Goal: Task Accomplishment & Management: Manage account settings

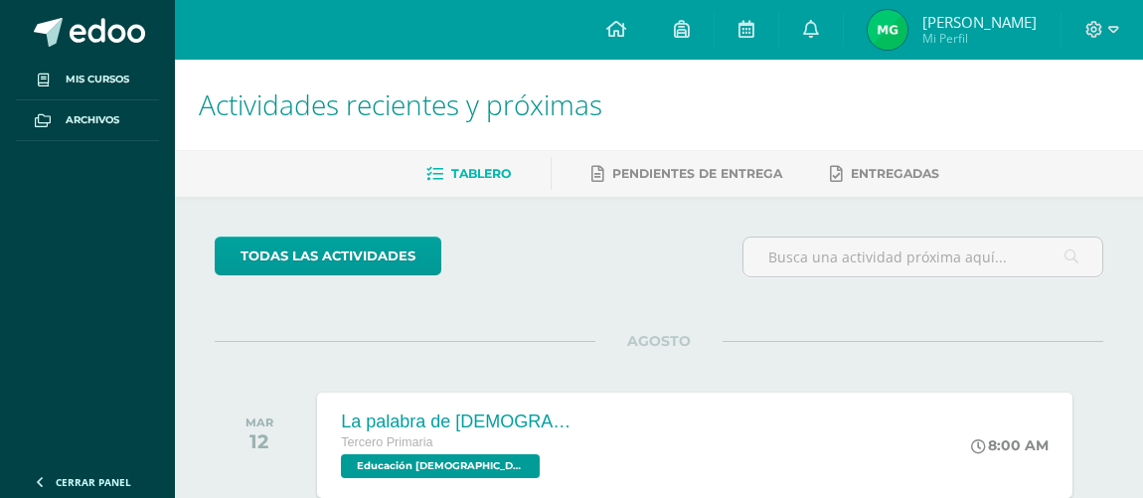
scroll to position [270, 0]
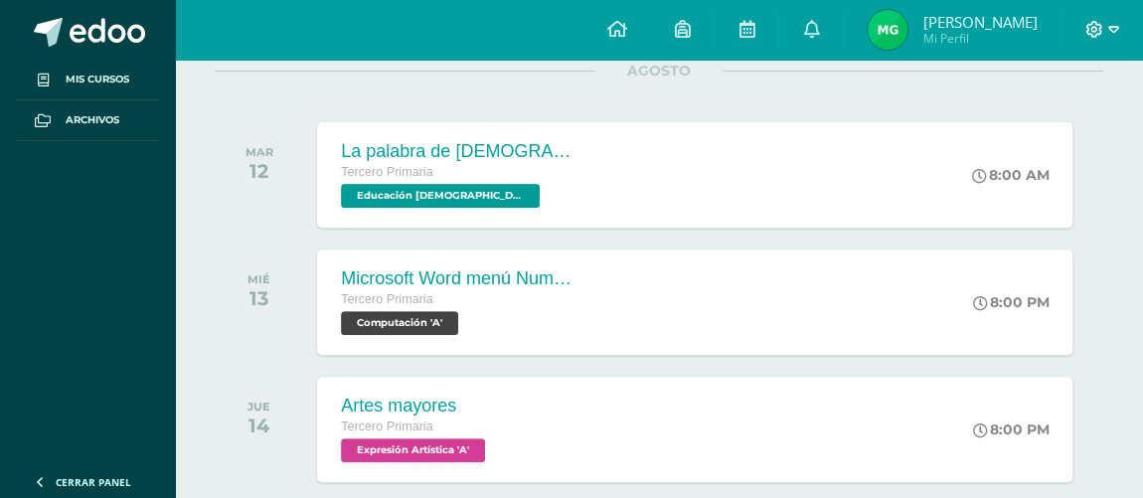
click at [1097, 39] on span at bounding box center [1102, 30] width 34 height 22
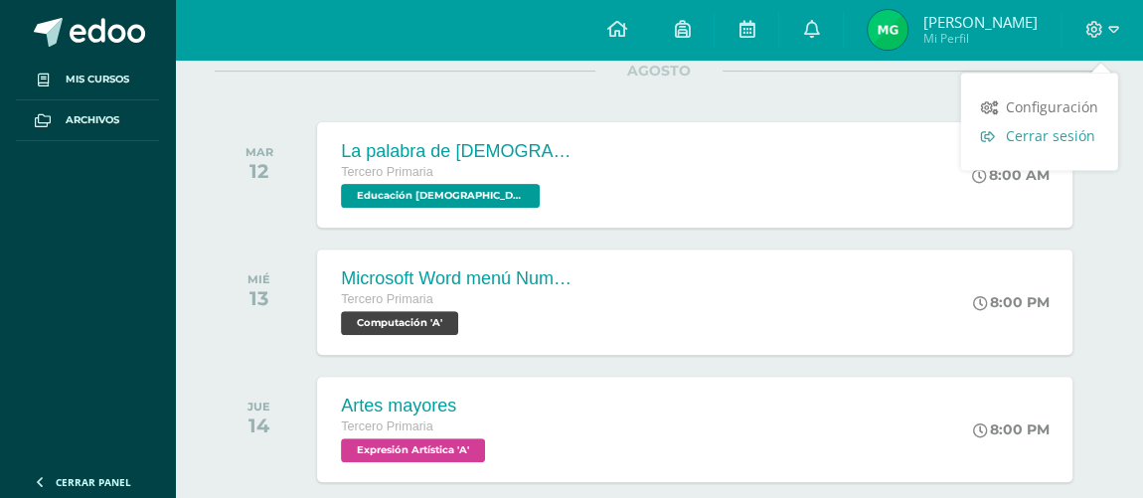
click at [1051, 141] on span "Cerrar sesión" at bounding box center [1050, 135] width 89 height 19
click at [1021, 139] on span "Cerrar sesión" at bounding box center [1050, 135] width 89 height 19
click at [1014, 127] on span "Cerrar sesión" at bounding box center [1050, 135] width 89 height 19
click at [1041, 142] on span "Cerrar sesión" at bounding box center [1050, 135] width 89 height 19
click at [1052, 135] on span "Cerrar sesión" at bounding box center [1050, 135] width 89 height 19
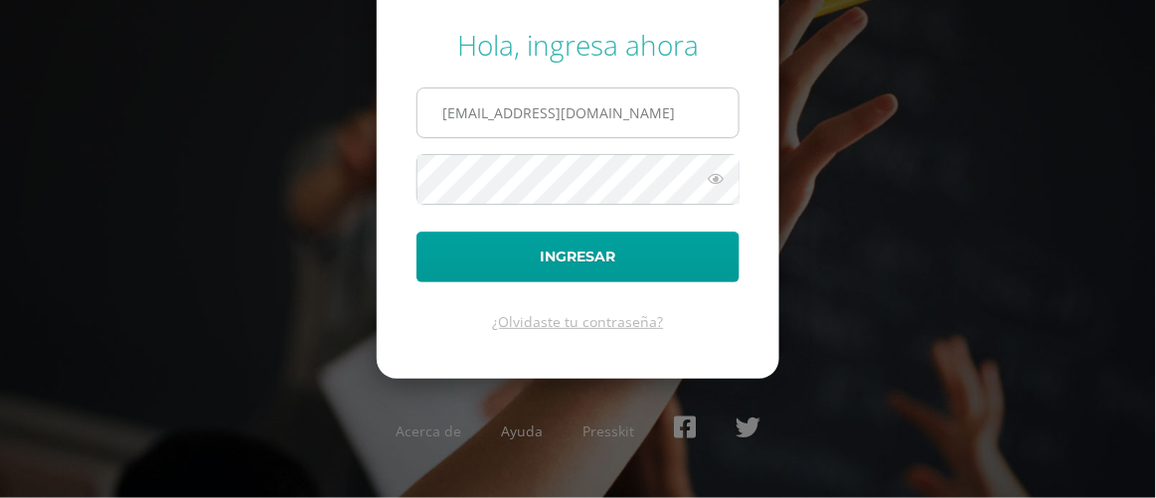
click at [611, 104] on input "[EMAIL_ADDRESS][DOMAIN_NAME]" at bounding box center [577, 112] width 321 height 49
type input "[EMAIL_ADDRESS][DOMAIN_NAME]"
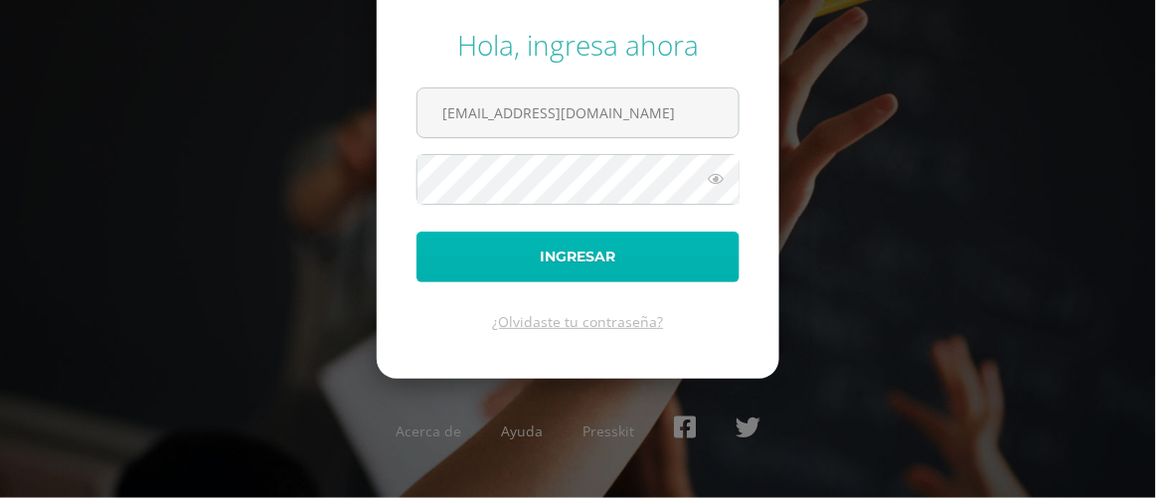
click at [680, 274] on button "Ingresar" at bounding box center [577, 257] width 323 height 51
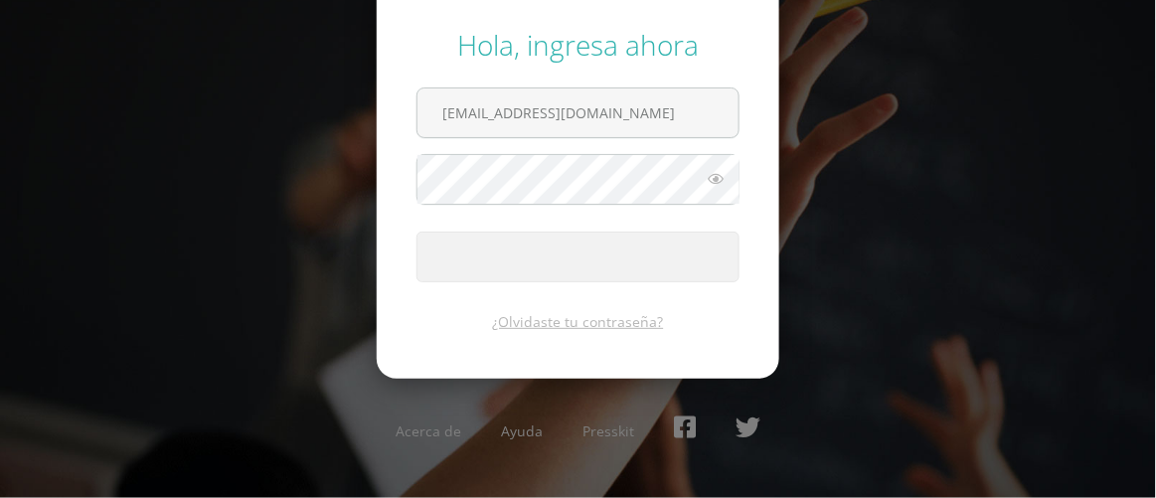
type input "[EMAIL_ADDRESS][DOMAIN_NAME]"
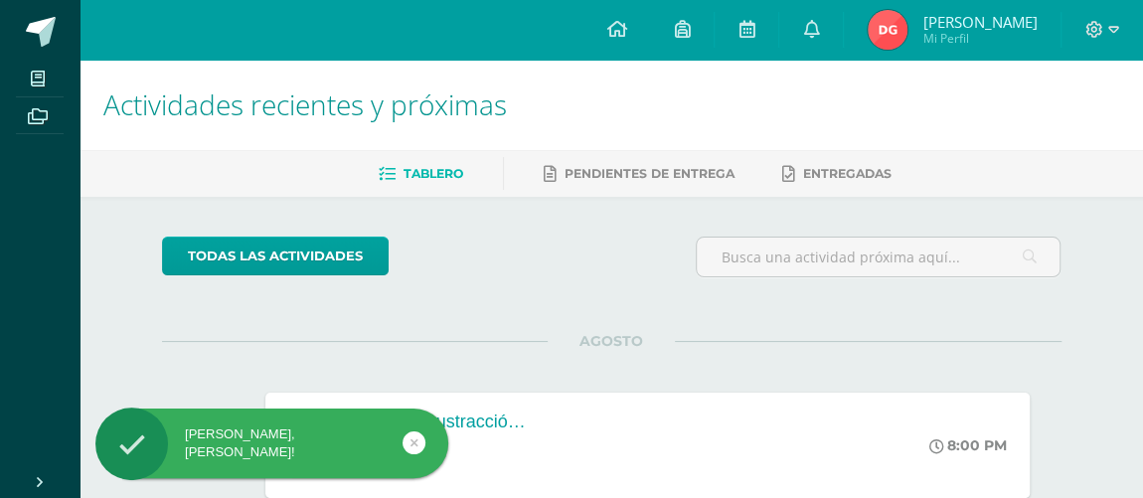
click at [374, 430] on div "[PERSON_NAME], [PERSON_NAME]!" at bounding box center [271, 443] width 353 height 36
click at [400, 442] on div "Hola Damaris Alejandra, bienvenido a Edoo!" at bounding box center [271, 443] width 353 height 36
click at [402, 437] on div "Hola Damaris Alejandra, bienvenido a Edoo!" at bounding box center [271, 443] width 353 height 36
click at [413, 441] on icon at bounding box center [414, 442] width 8 height 23
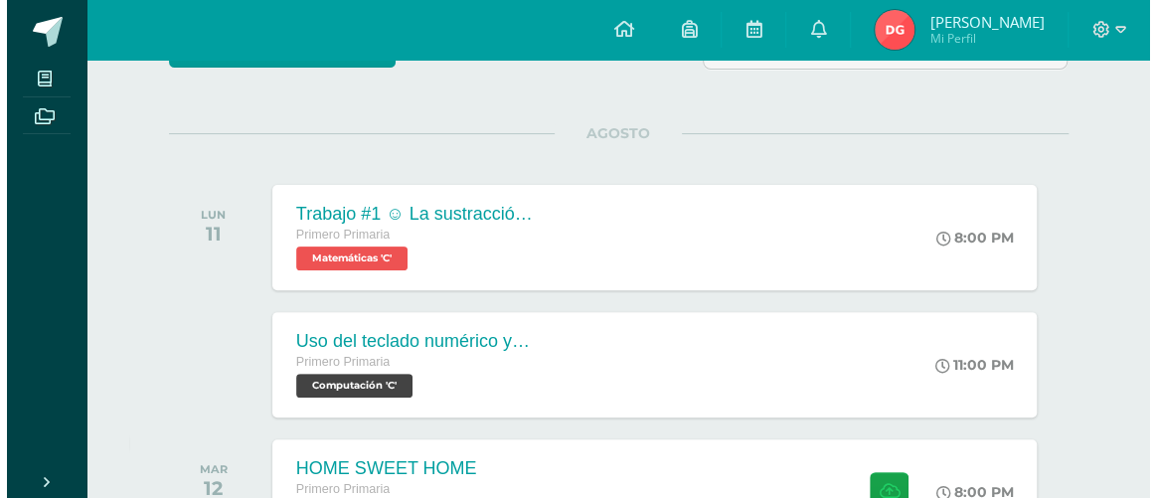
scroll to position [361, 0]
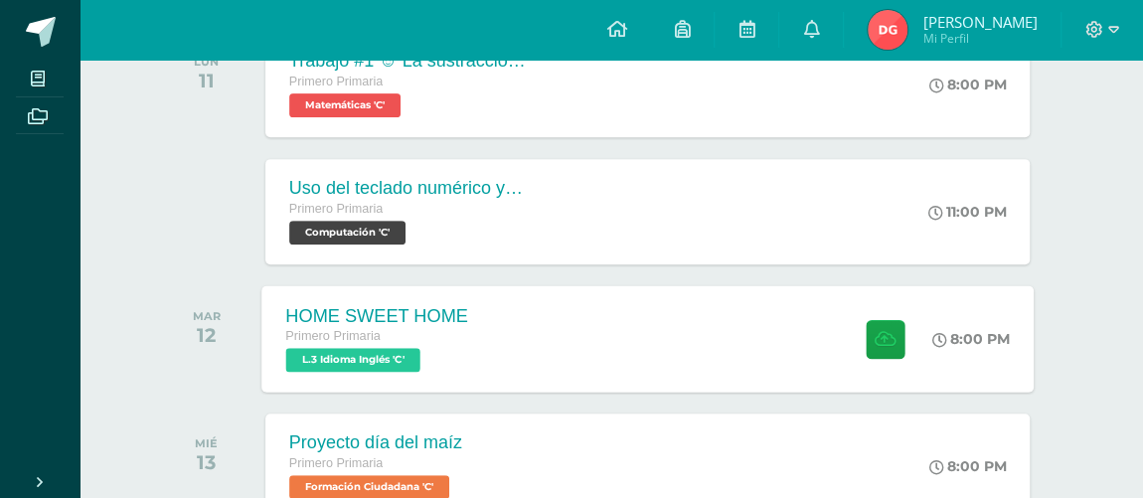
click at [376, 353] on span "L.3 Idioma Inglés 'C'" at bounding box center [352, 360] width 134 height 24
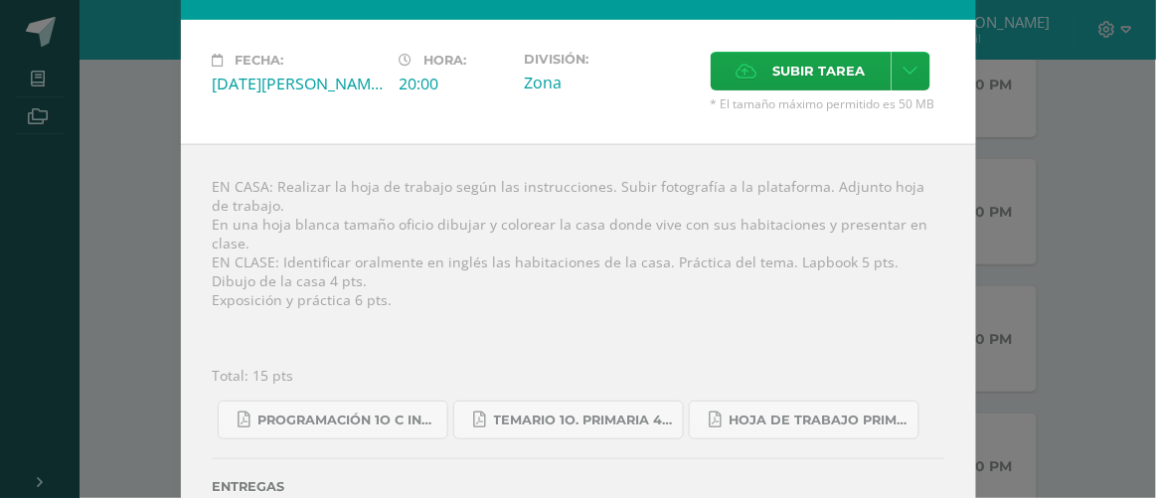
scroll to position [148, 0]
